Goal: Book appointment/travel/reservation

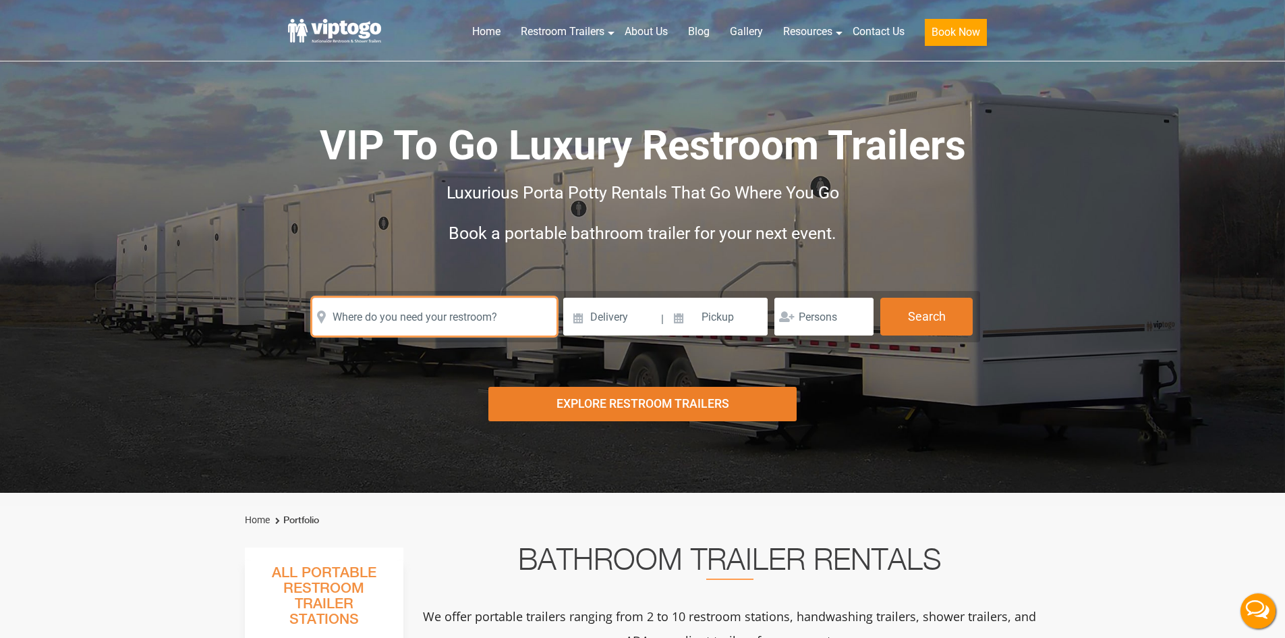
click at [476, 321] on input "text" at bounding box center [434, 317] width 244 height 38
click at [462, 316] on input "text" at bounding box center [434, 317] width 244 height 38
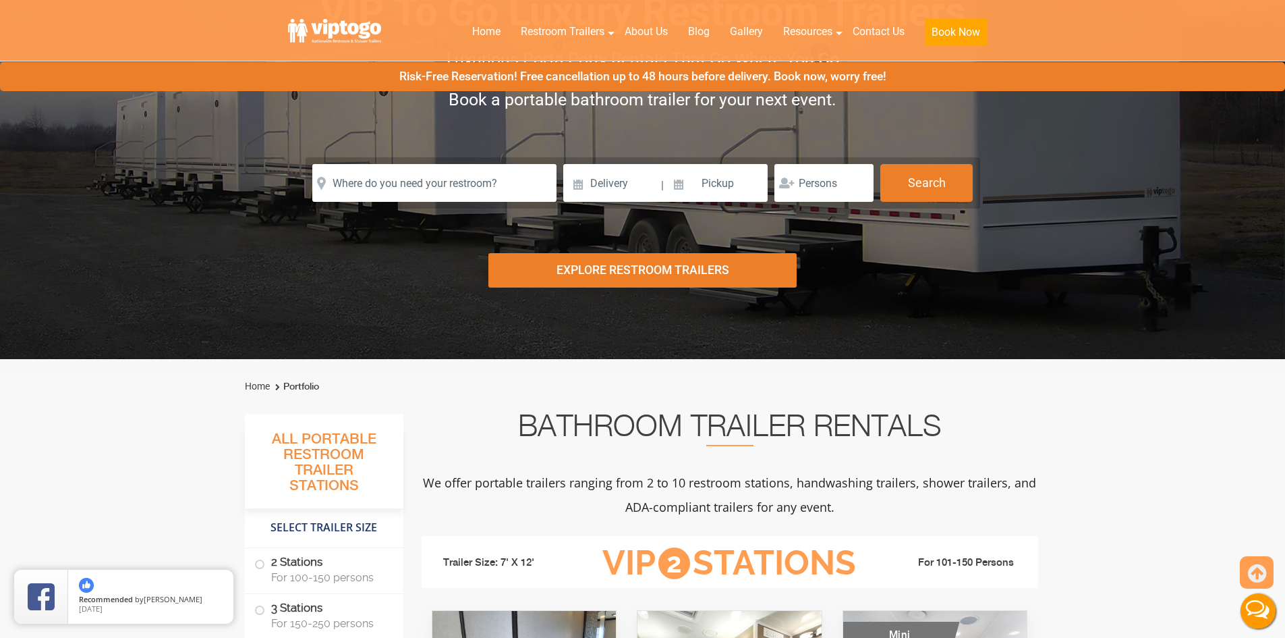
scroll to position [135, 0]
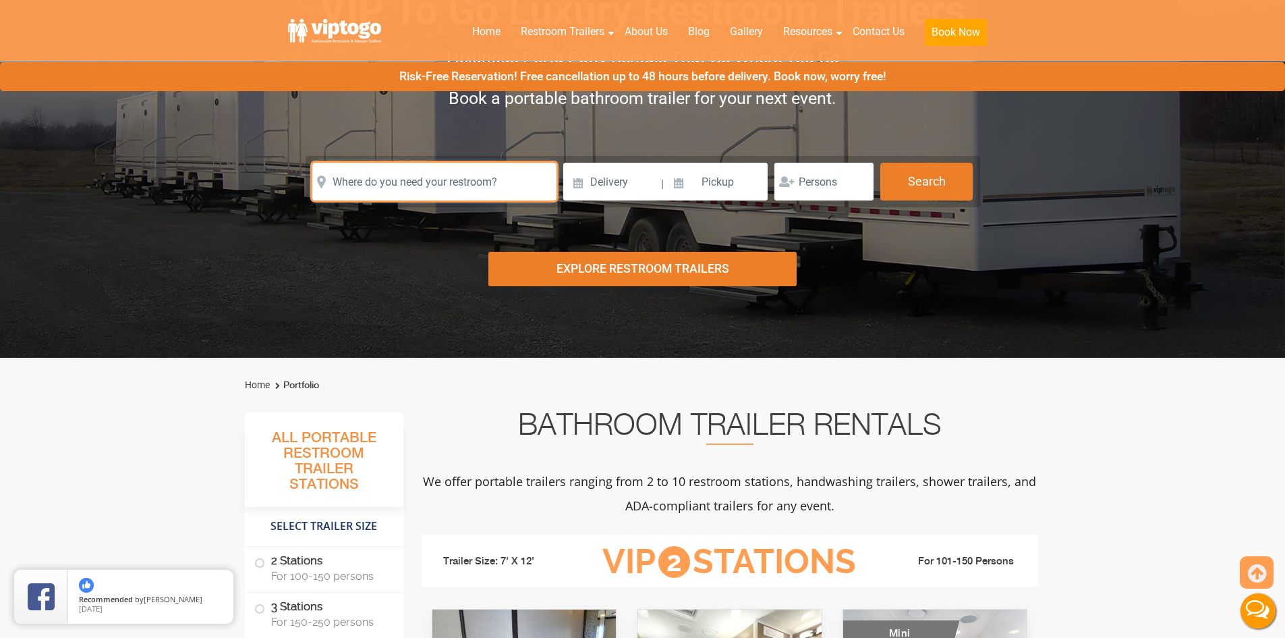
click at [476, 188] on input "text" at bounding box center [434, 182] width 244 height 38
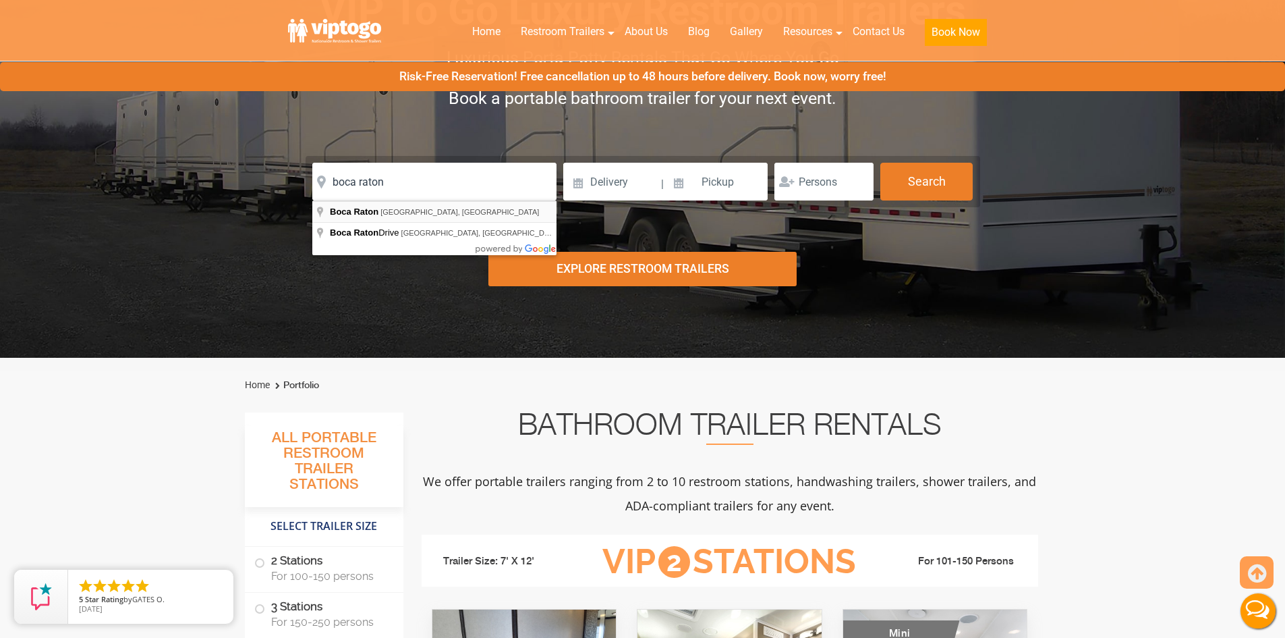
type input "[GEOGRAPHIC_DATA], [GEOGRAPHIC_DATA], [GEOGRAPHIC_DATA]"
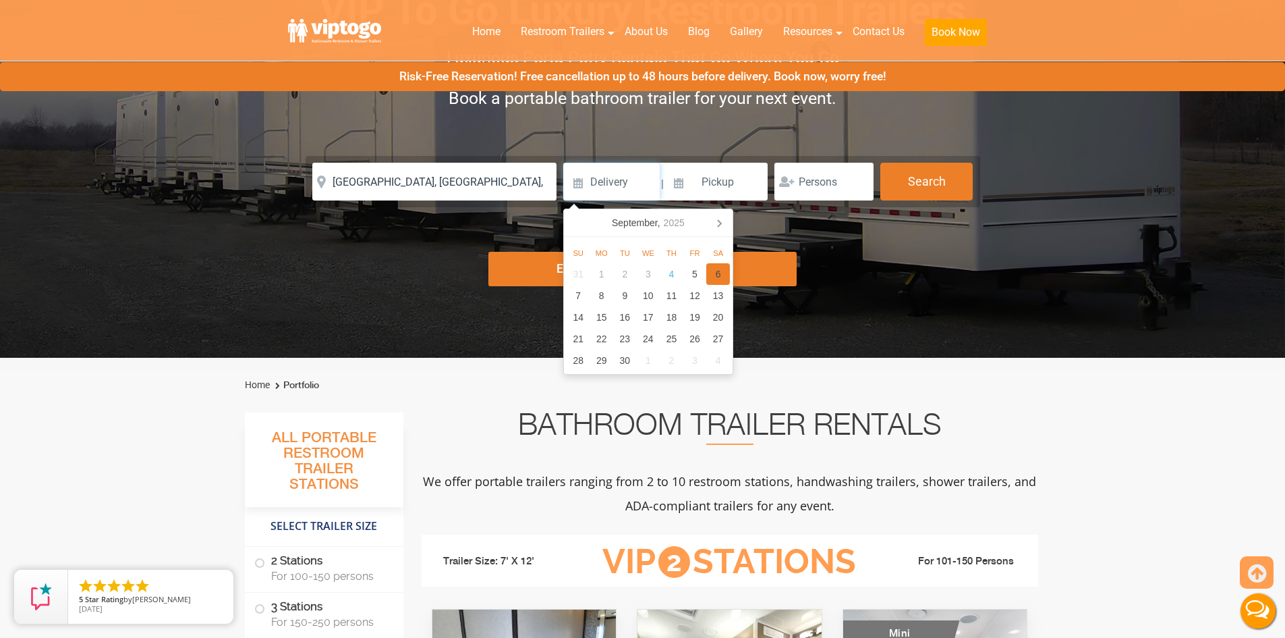
click at [725, 277] on div "6" at bounding box center [718, 274] width 24 height 22
type input "[DATE]"
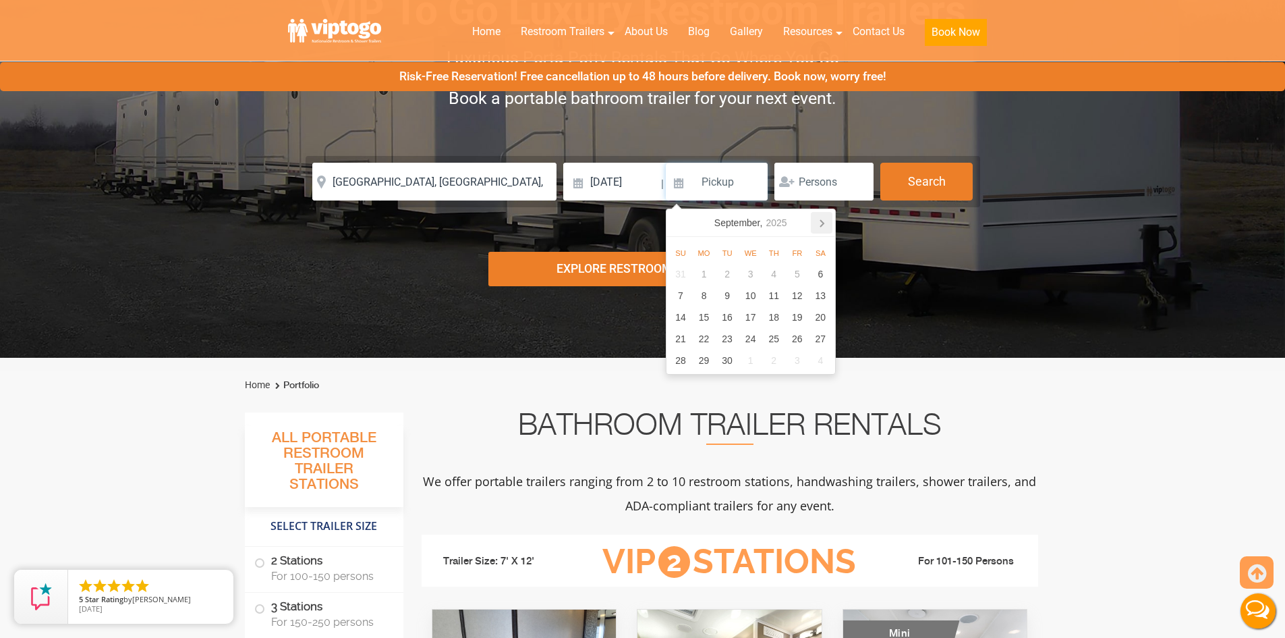
click at [819, 231] on icon at bounding box center [822, 223] width 22 height 22
click at [699, 301] on div "6" at bounding box center [704, 296] width 24 height 22
type input "[DATE]"
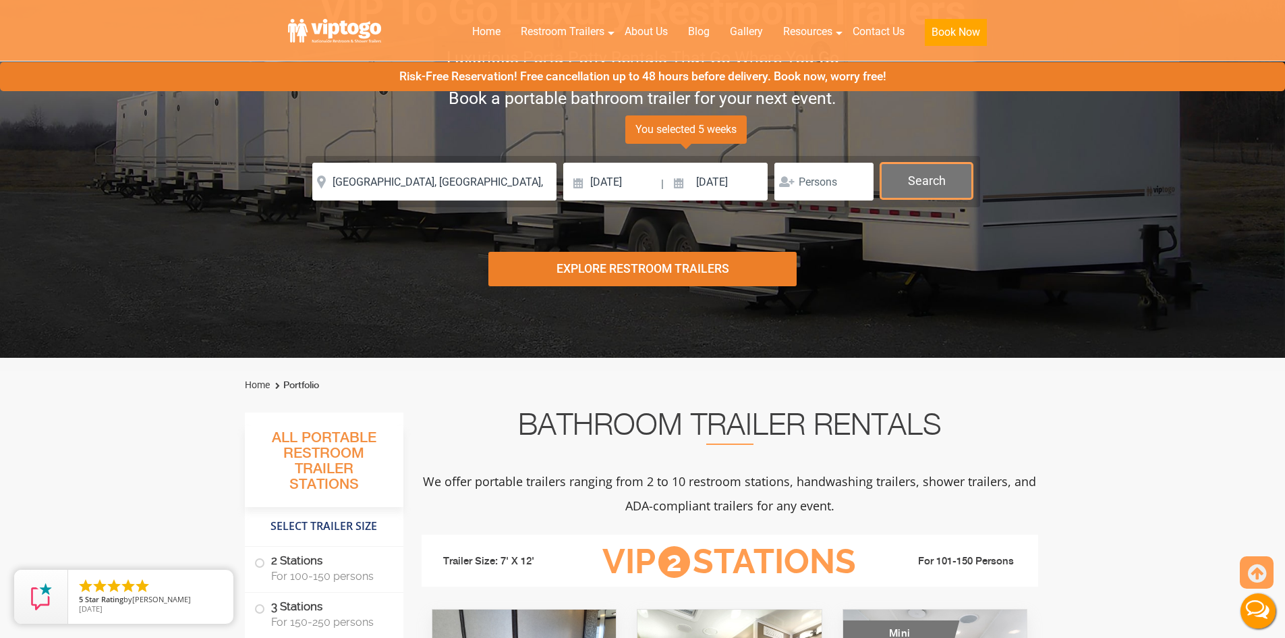
click at [945, 169] on button "Search" at bounding box center [927, 181] width 92 height 36
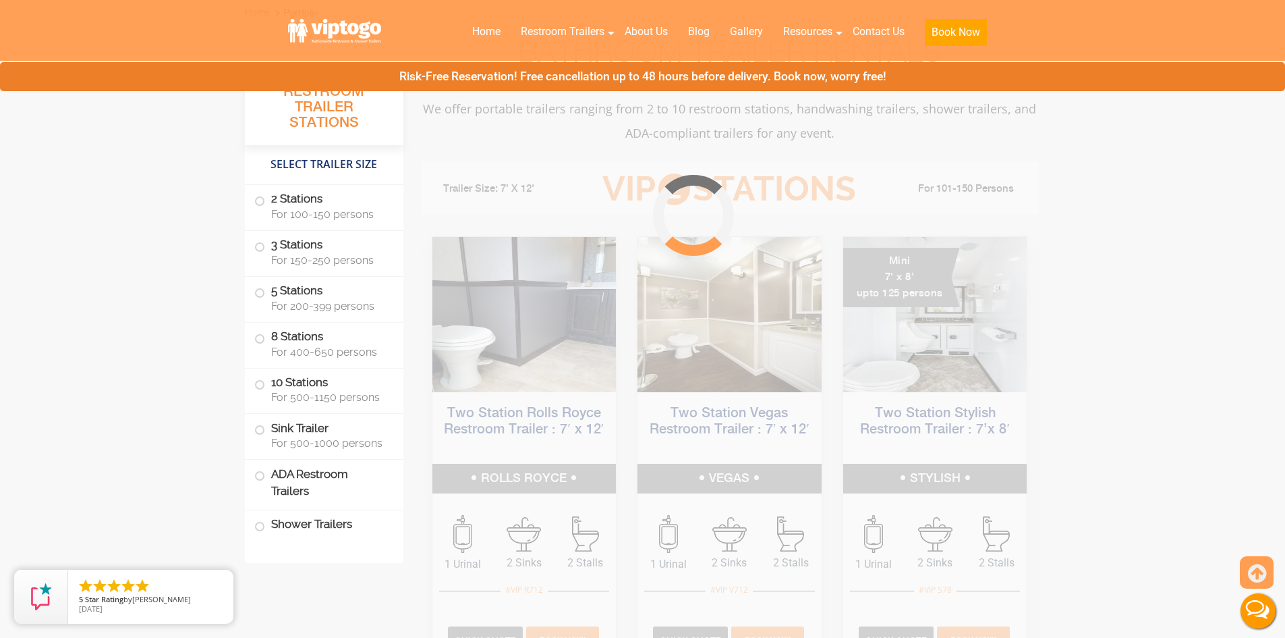
scroll to position [547, 0]
